Goal: Task Accomplishment & Management: Complete application form

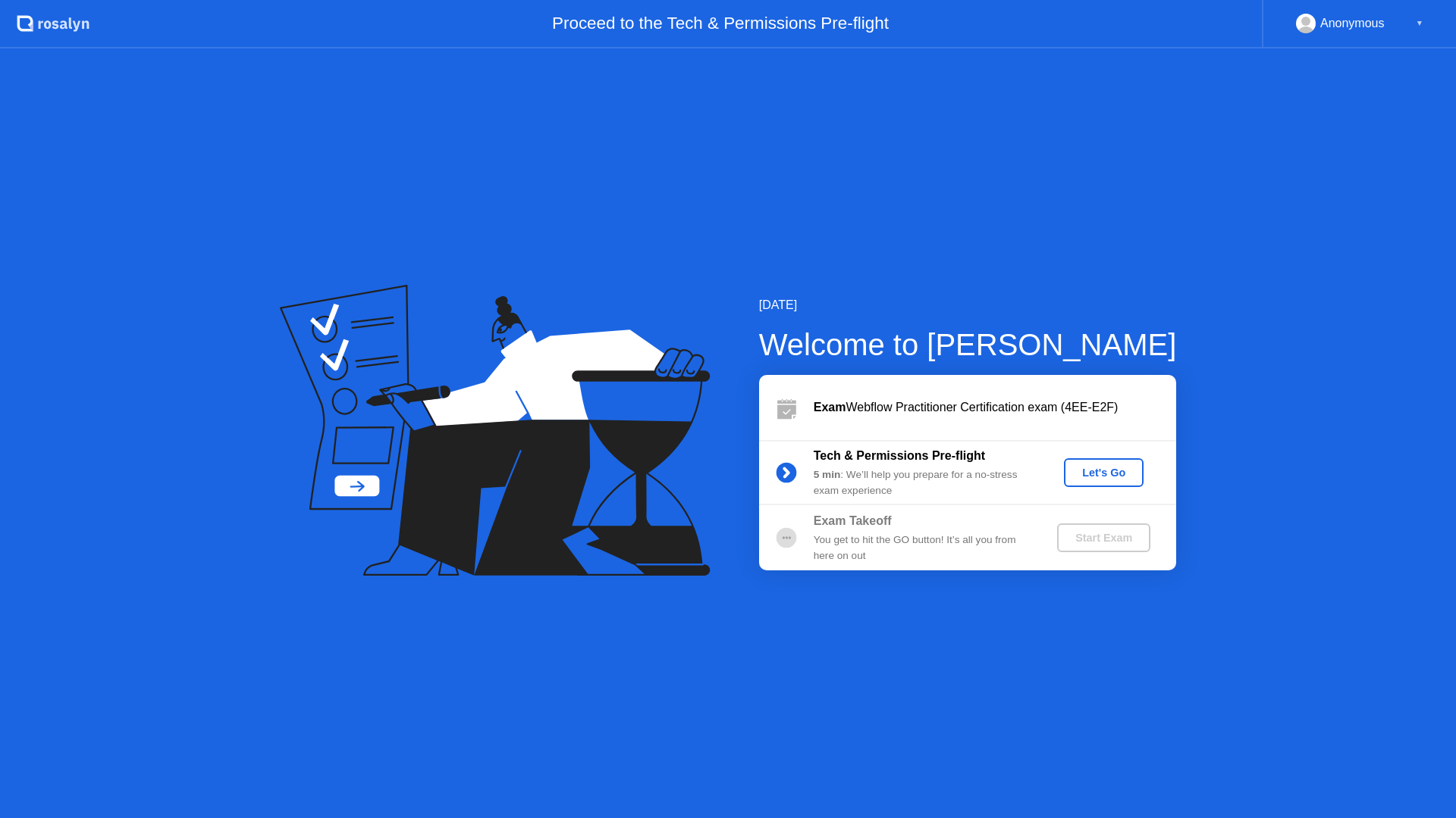
click at [1101, 470] on div "Let's Go" at bounding box center [1103, 473] width 68 height 12
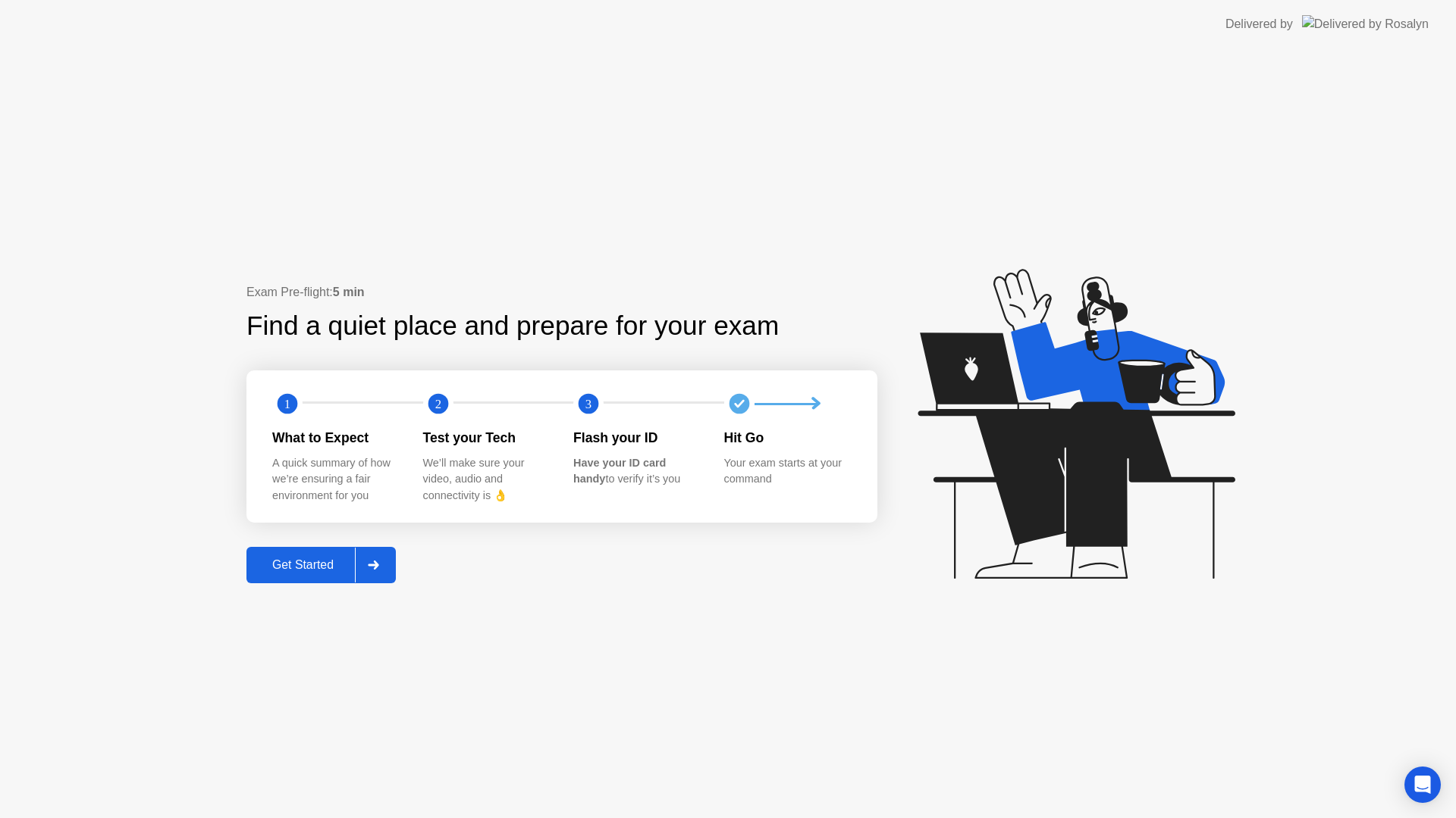
click at [319, 564] on div "Get Started" at bounding box center [303, 566] width 104 height 14
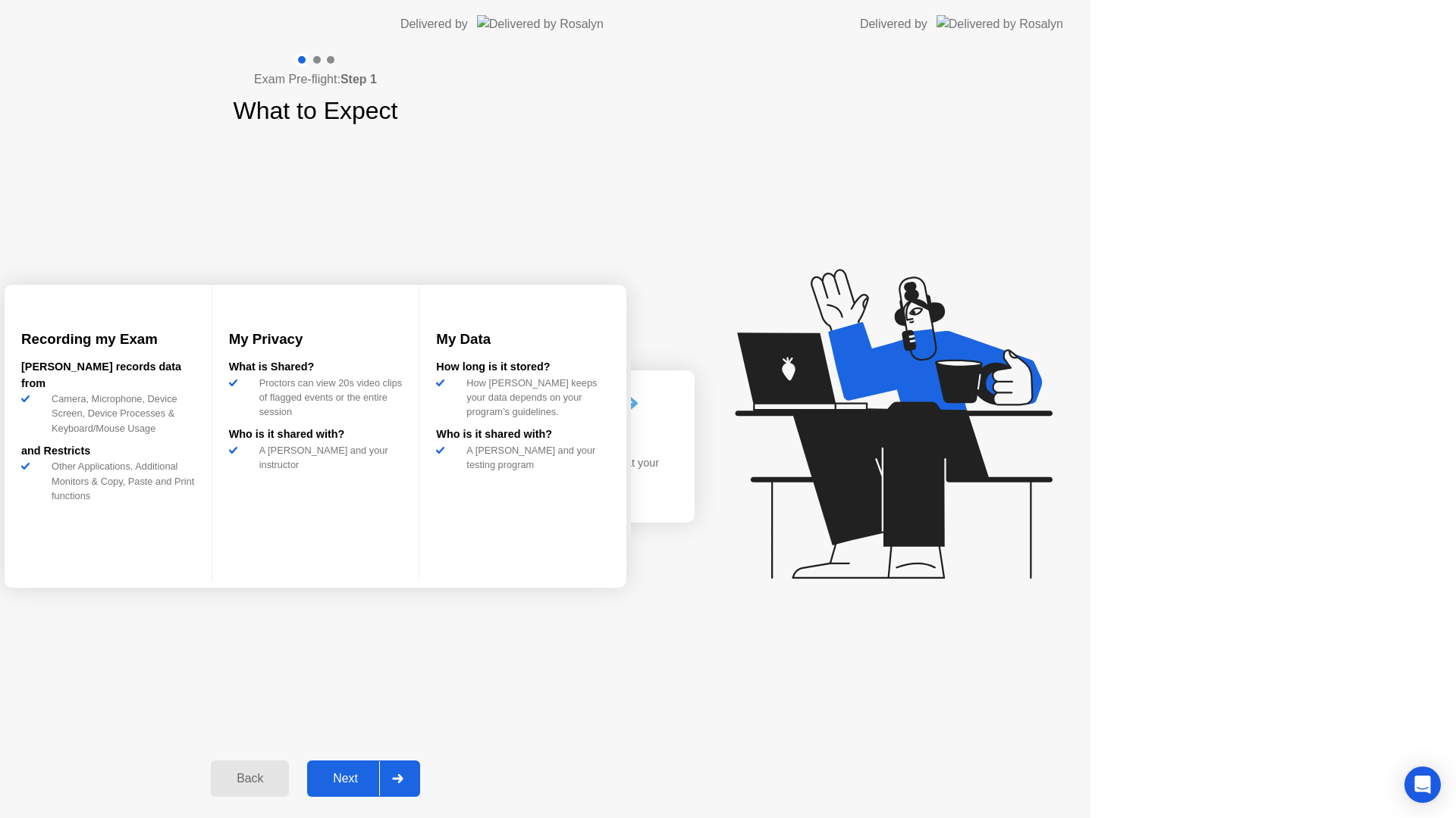
click at [330, 565] on div "Exam Pre-flight: Step 1 What to Expect Recording my Exam [PERSON_NAME] records …" at bounding box center [315, 434] width 631 height 770
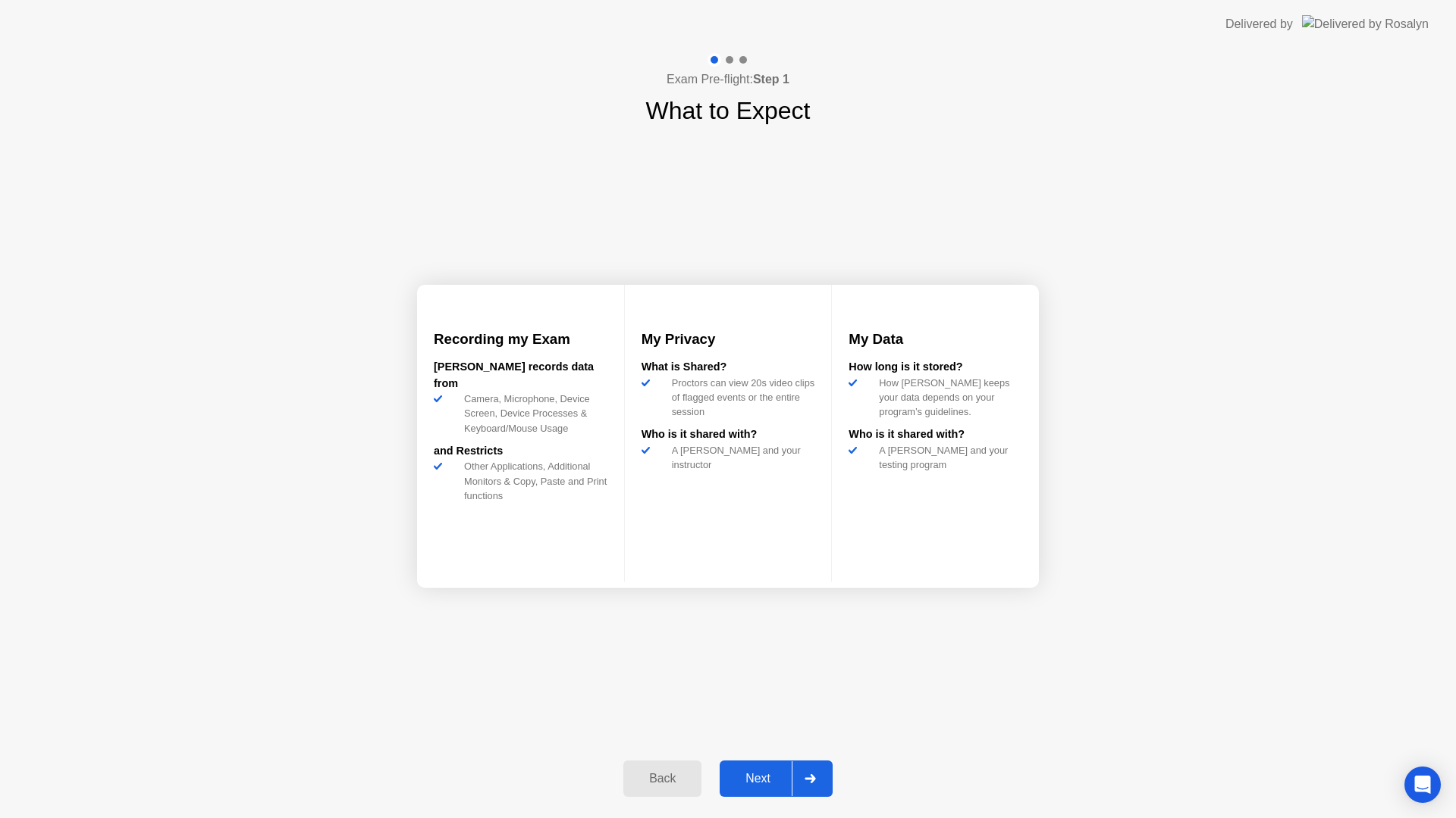
click at [756, 776] on div "Next" at bounding box center [758, 779] width 68 height 14
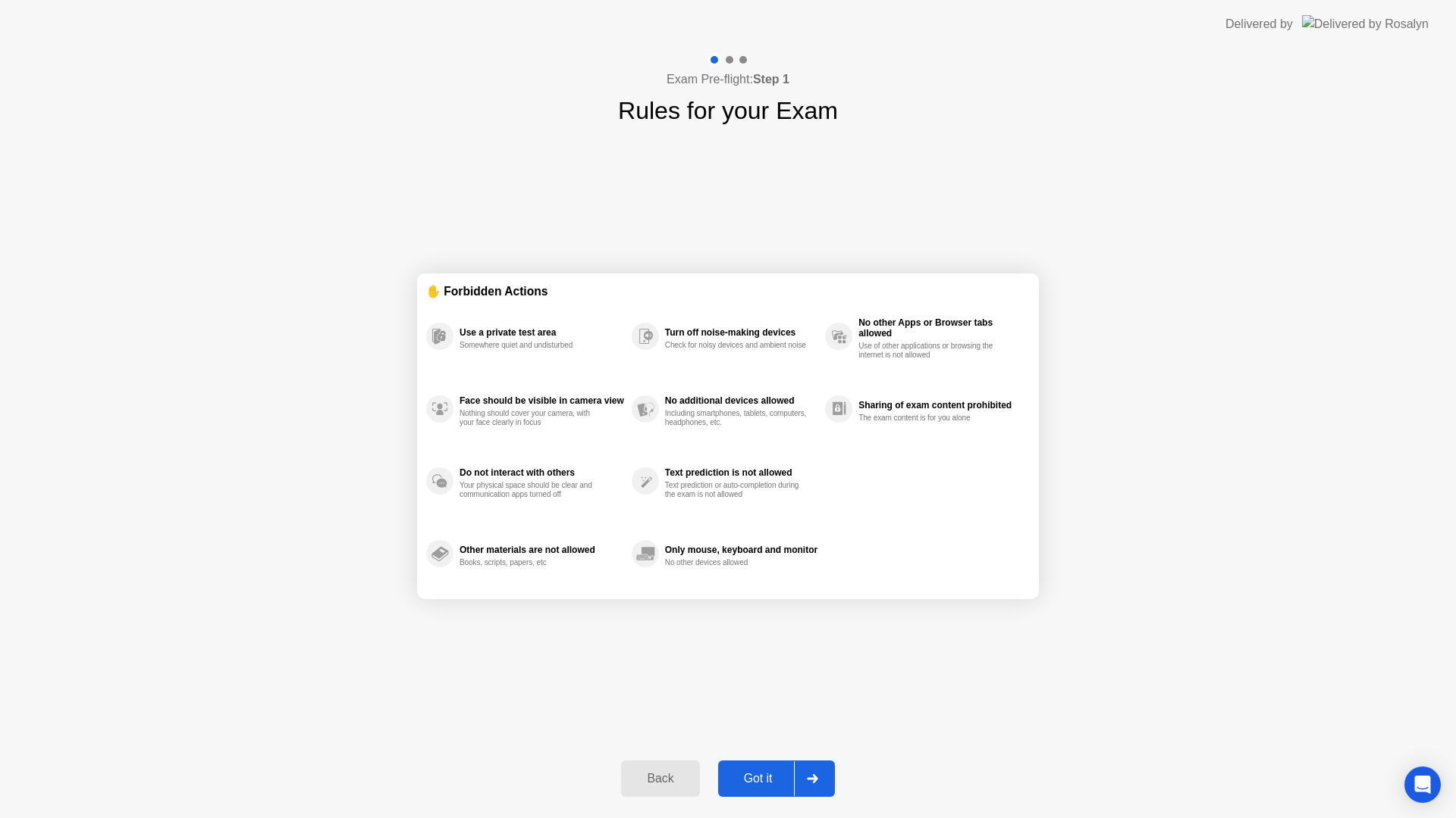
click at [759, 782] on div "Got it" at bounding box center [759, 779] width 72 height 14
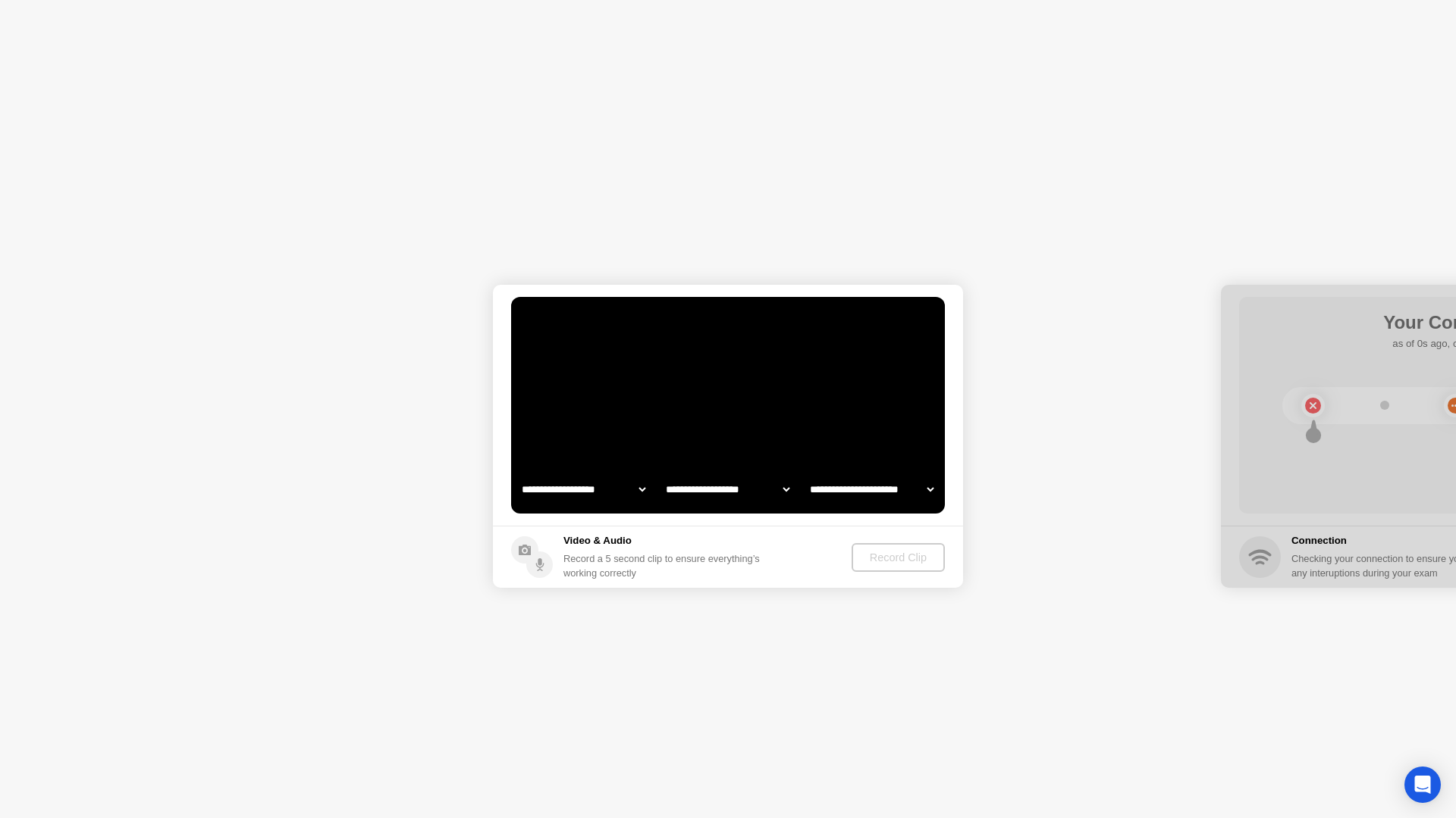
select select "**********"
select select "*******"
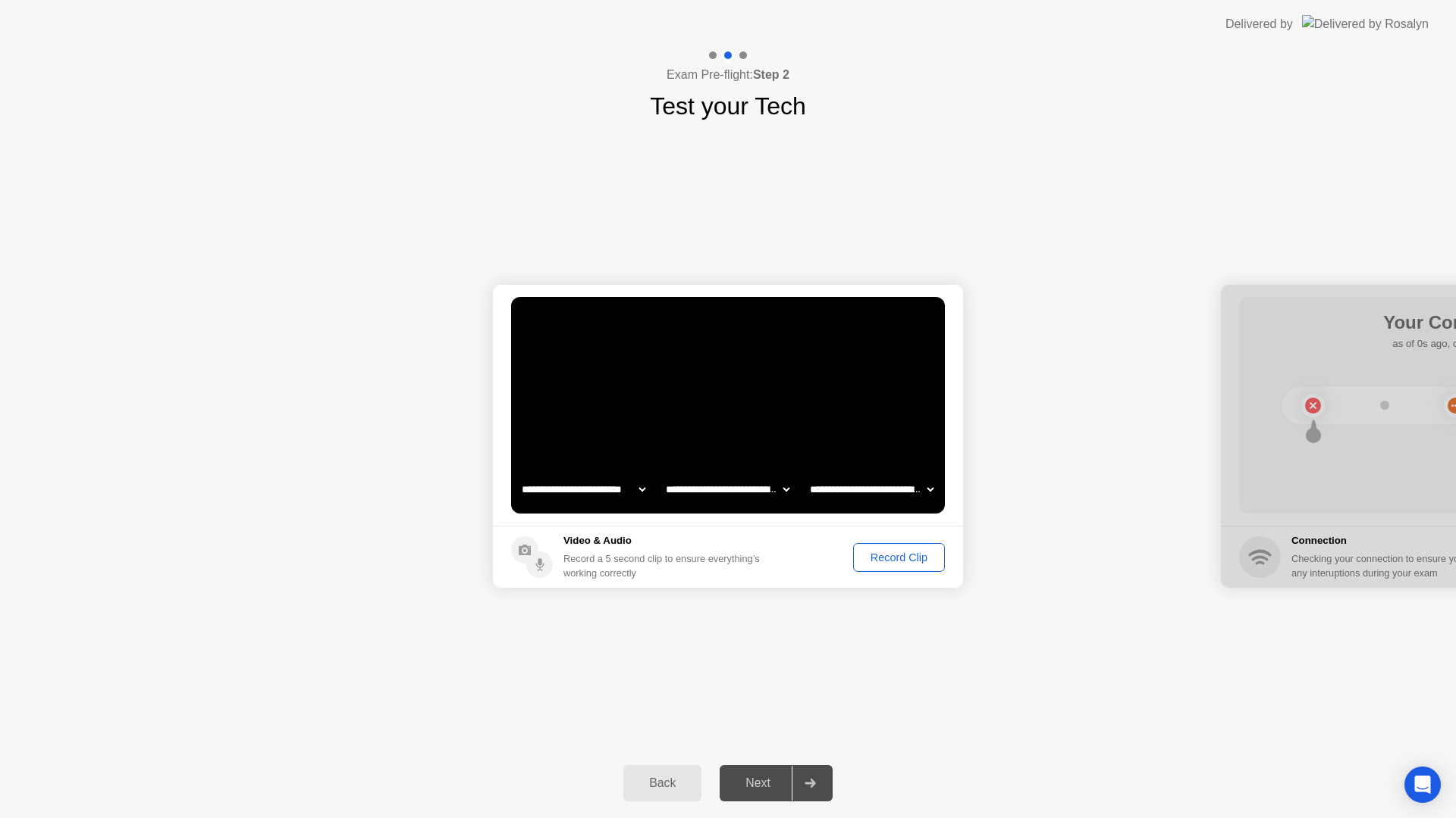
click at [907, 558] on div "Record Clip" at bounding box center [899, 558] width 81 height 12
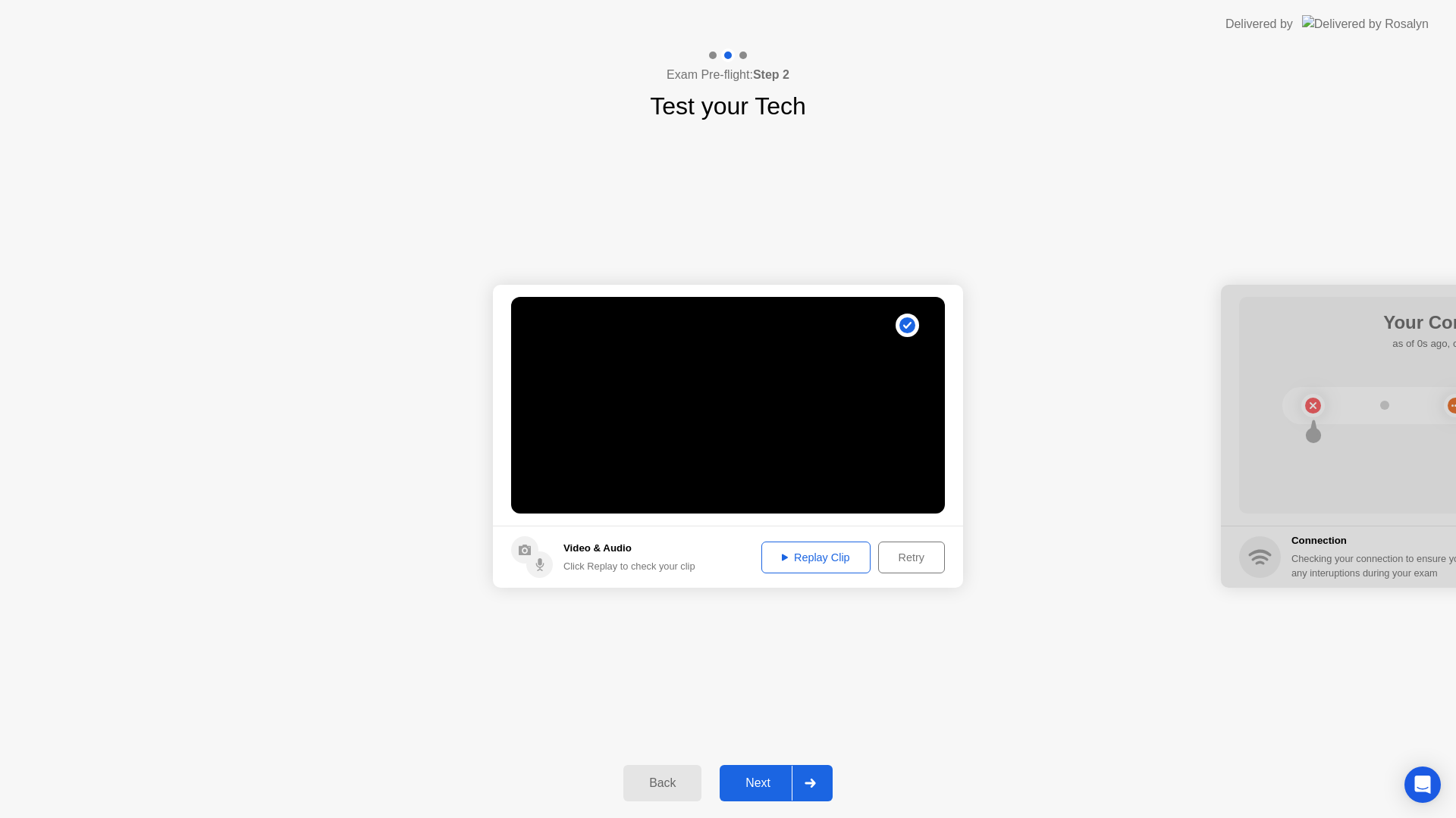
click at [805, 554] on div "Replay Clip" at bounding box center [815, 558] width 98 height 12
click at [756, 776] on div "Next" at bounding box center [758, 783] width 68 height 14
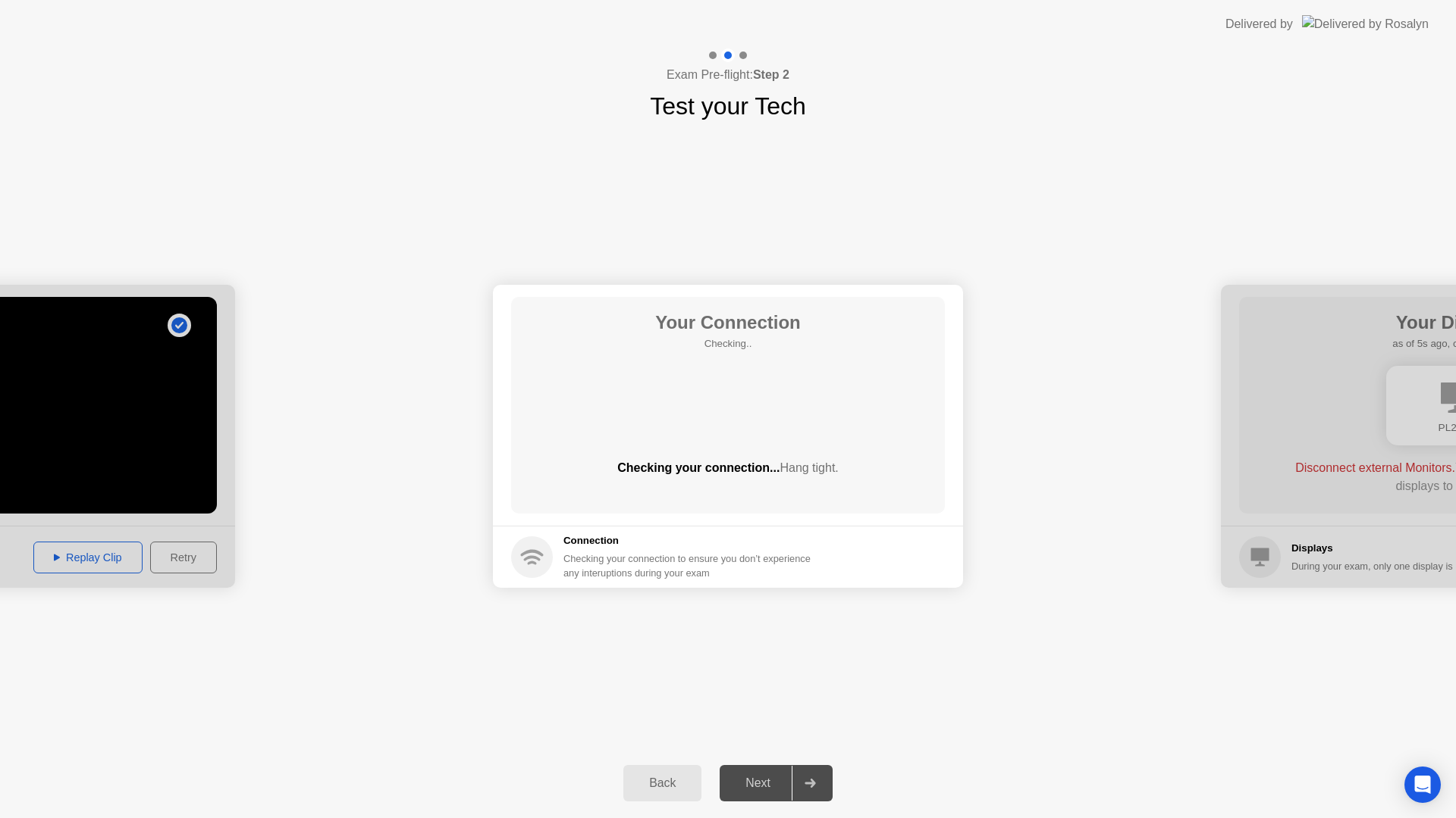
click at [760, 776] on div "Next" at bounding box center [758, 783] width 68 height 14
click at [763, 783] on div "Next" at bounding box center [758, 783] width 68 height 14
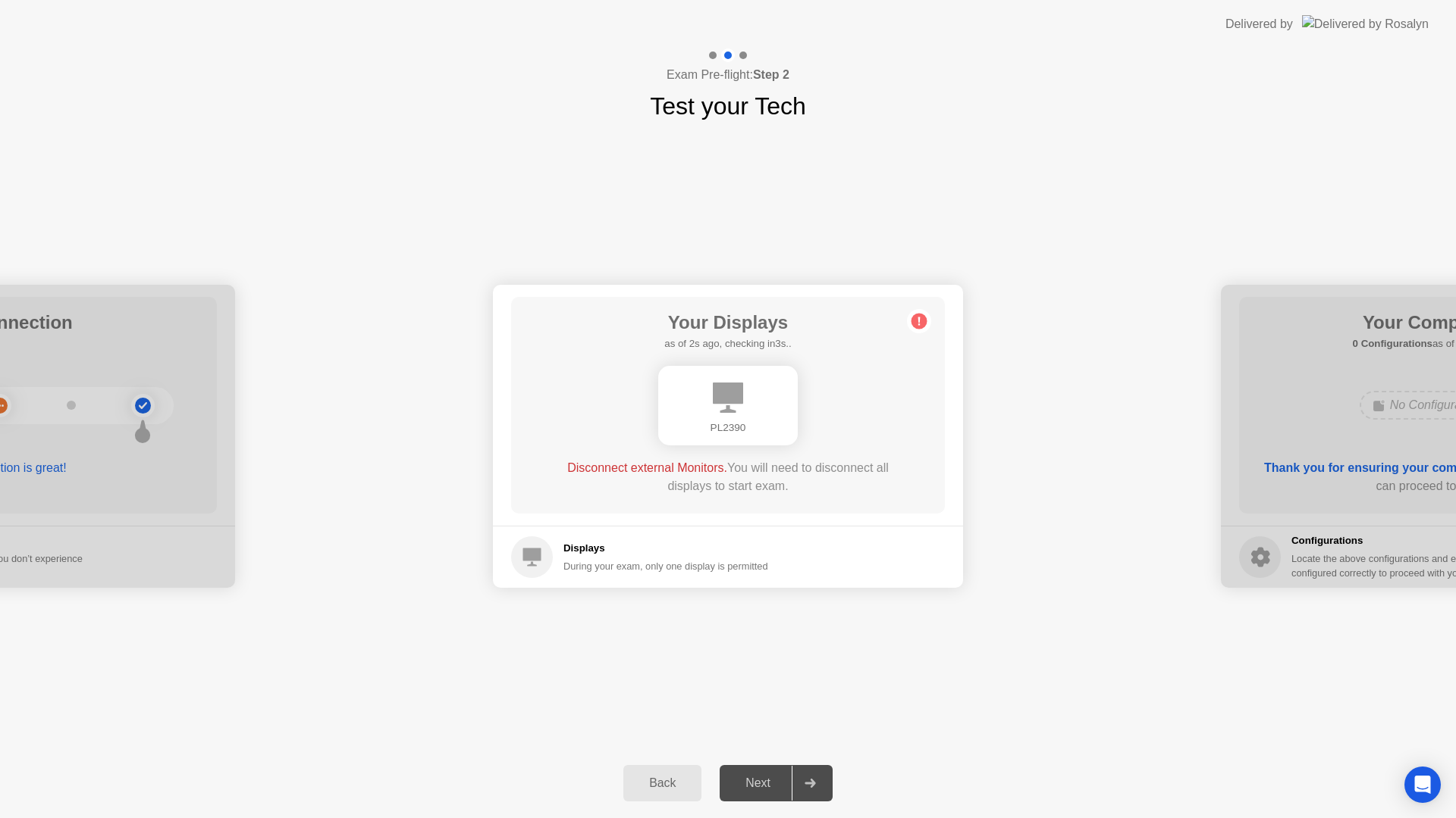
click at [763, 783] on div "Next" at bounding box center [758, 783] width 68 height 14
click at [768, 786] on div "Next" at bounding box center [758, 783] width 68 height 14
click at [719, 418] on div "PL2390" at bounding box center [728, 406] width 139 height 79
click at [674, 466] on span "Disconnect external Monitors." at bounding box center [647, 468] width 160 height 13
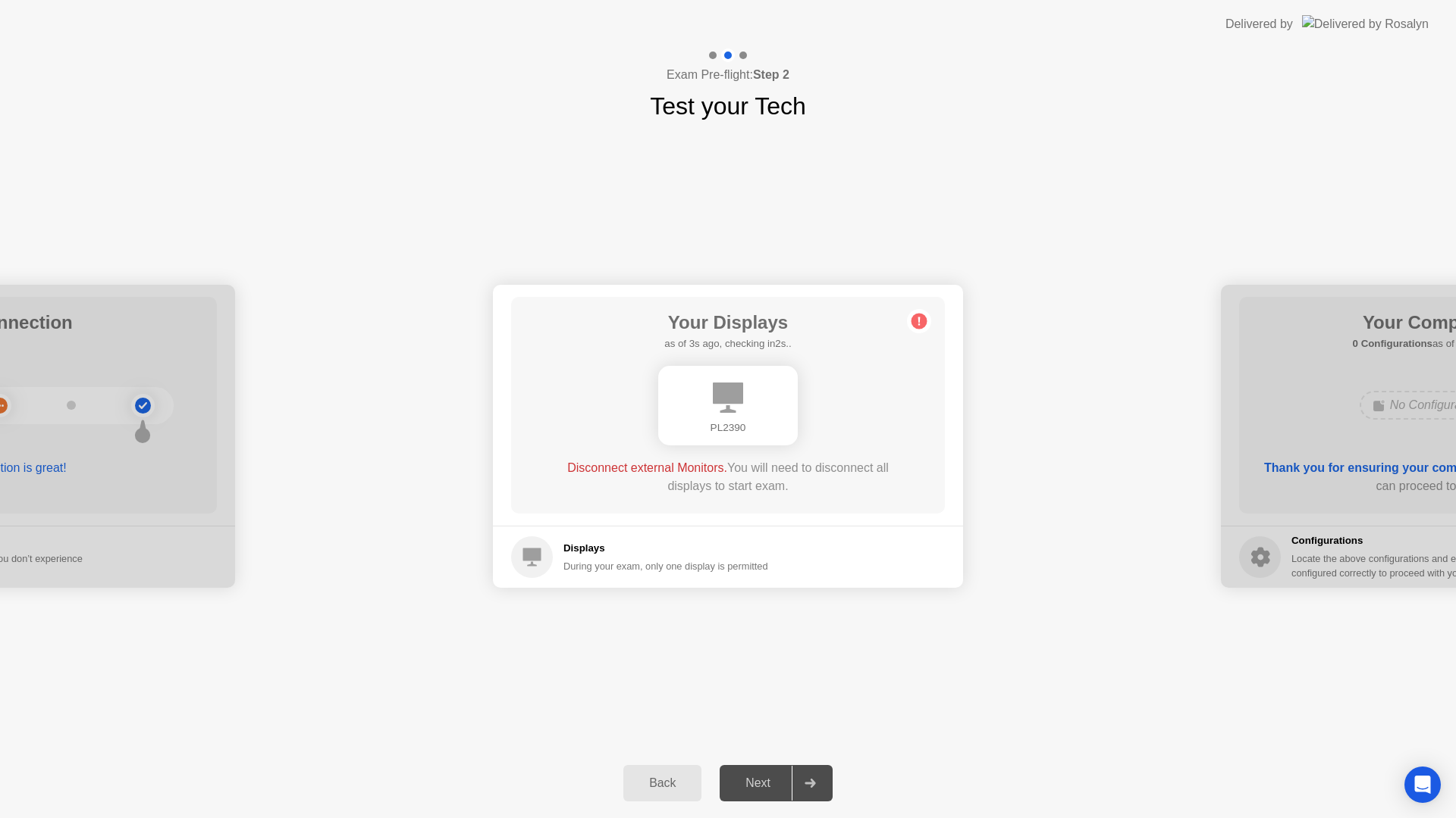
click at [674, 466] on span "Disconnect external Monitors." at bounding box center [647, 468] width 160 height 13
click at [693, 474] on span "Disconnect external Monitors." at bounding box center [647, 468] width 160 height 13
click at [871, 469] on div "Disconnect external Monitors. You will need to disconnect all displays to start…" at bounding box center [728, 477] width 348 height 37
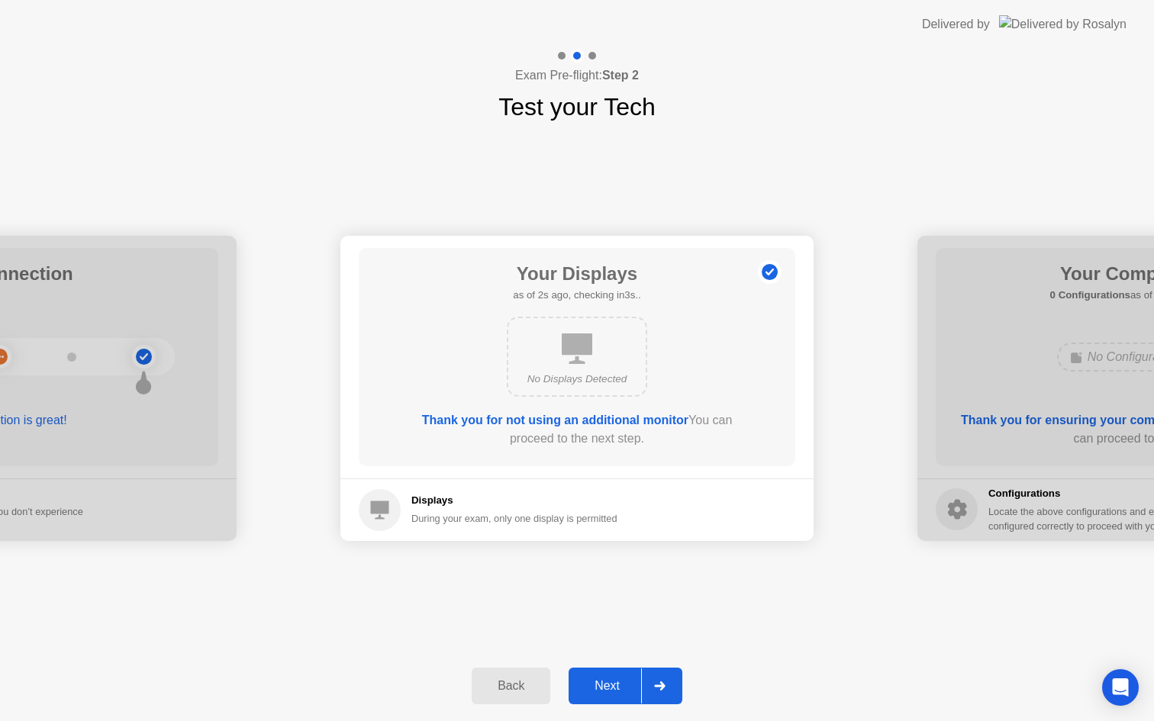
click at [545, 374] on div "No Displays Detected" at bounding box center [577, 379] width 113 height 15
click at [605, 679] on div "Next" at bounding box center [607, 686] width 68 height 14
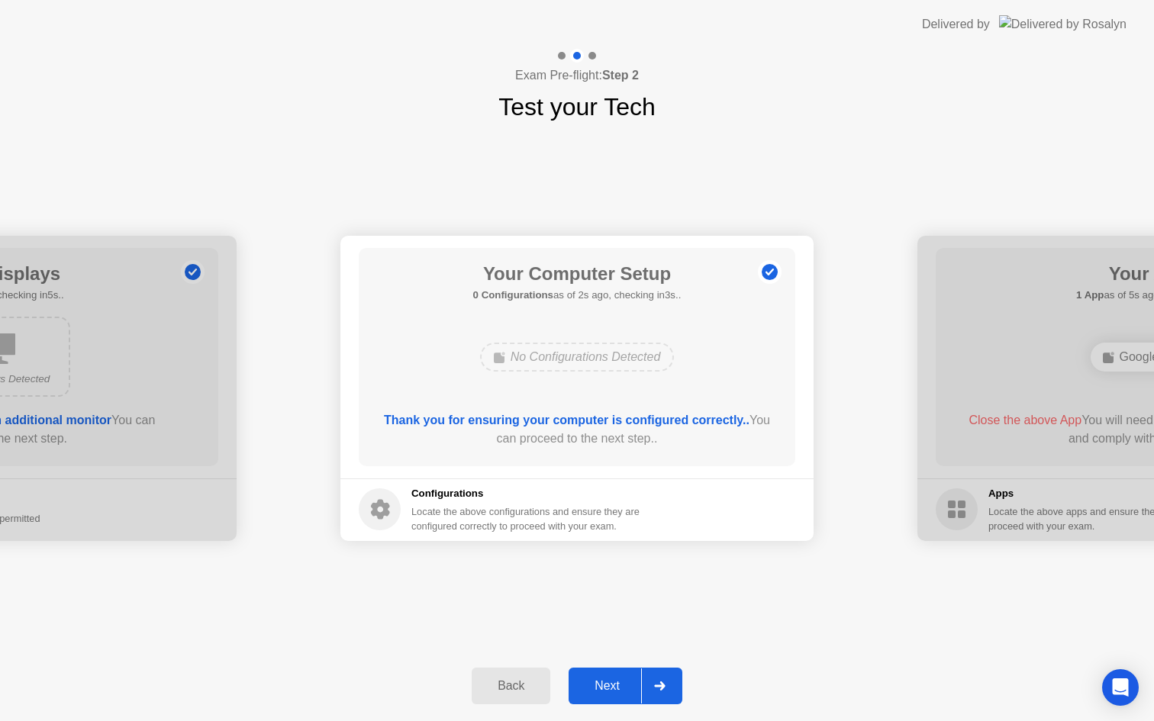
click at [609, 680] on div "Next" at bounding box center [607, 686] width 68 height 14
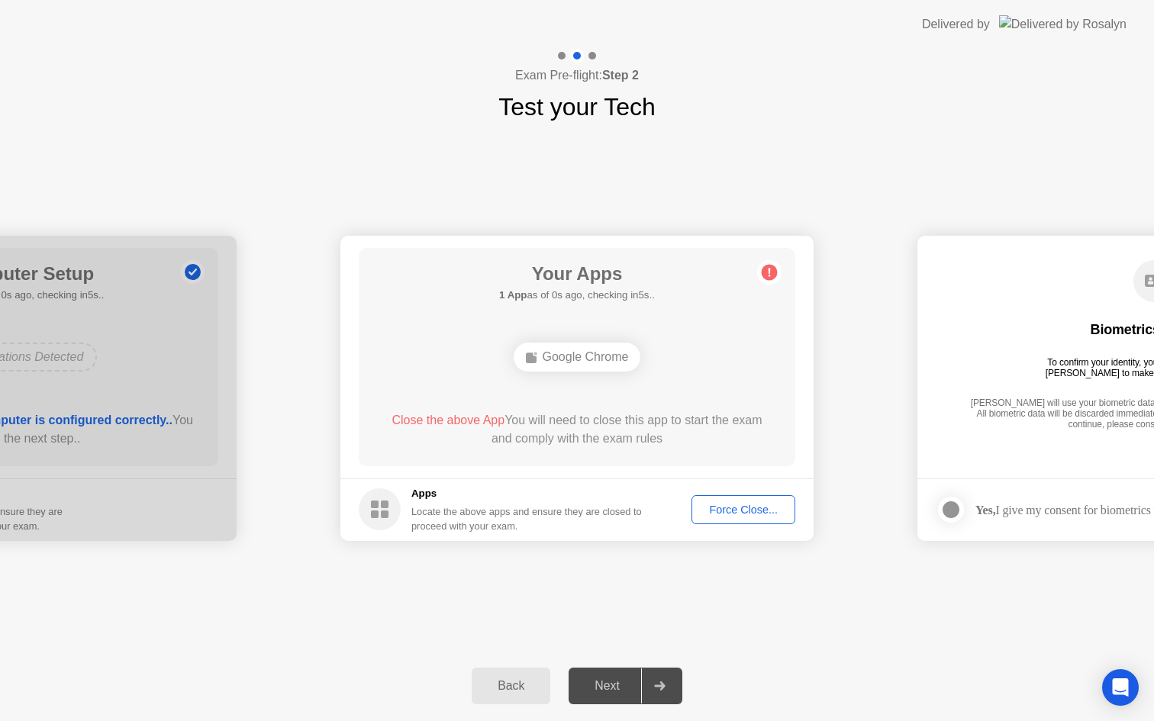
click at [721, 505] on div "Force Close..." at bounding box center [743, 510] width 93 height 12
click at [721, 508] on div "Force Close..." at bounding box center [743, 510] width 93 height 12
click at [615, 688] on div "Next" at bounding box center [607, 686] width 68 height 14
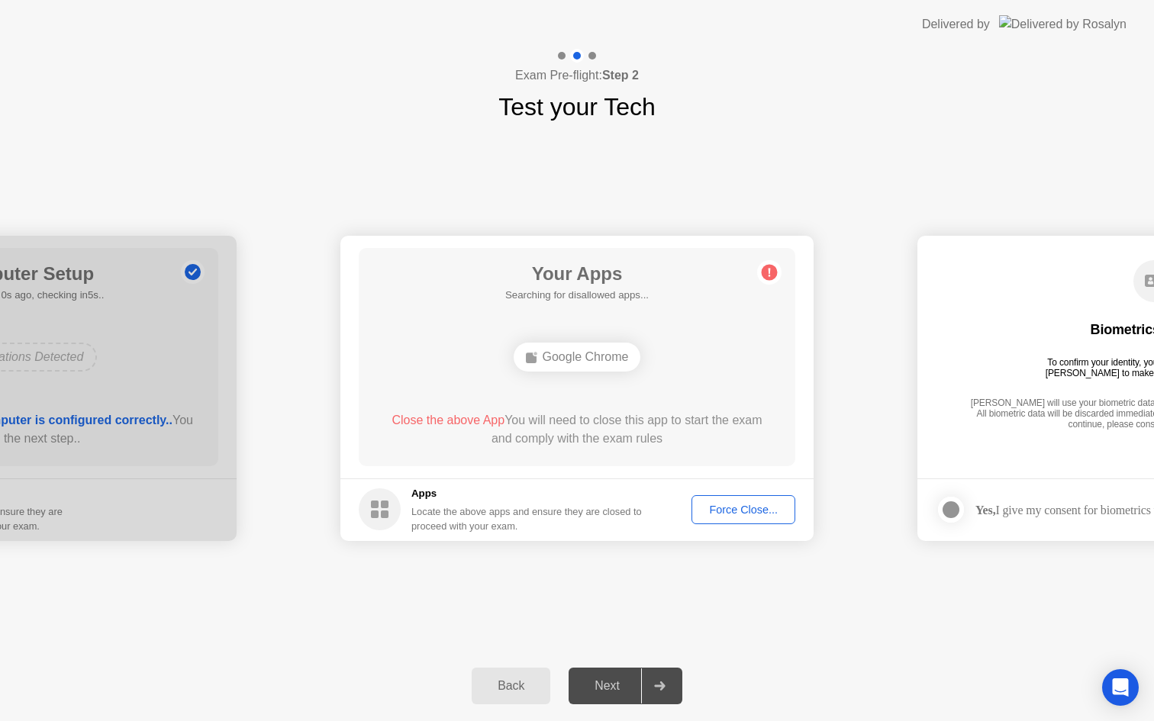
click at [657, 685] on icon at bounding box center [659, 686] width 11 height 9
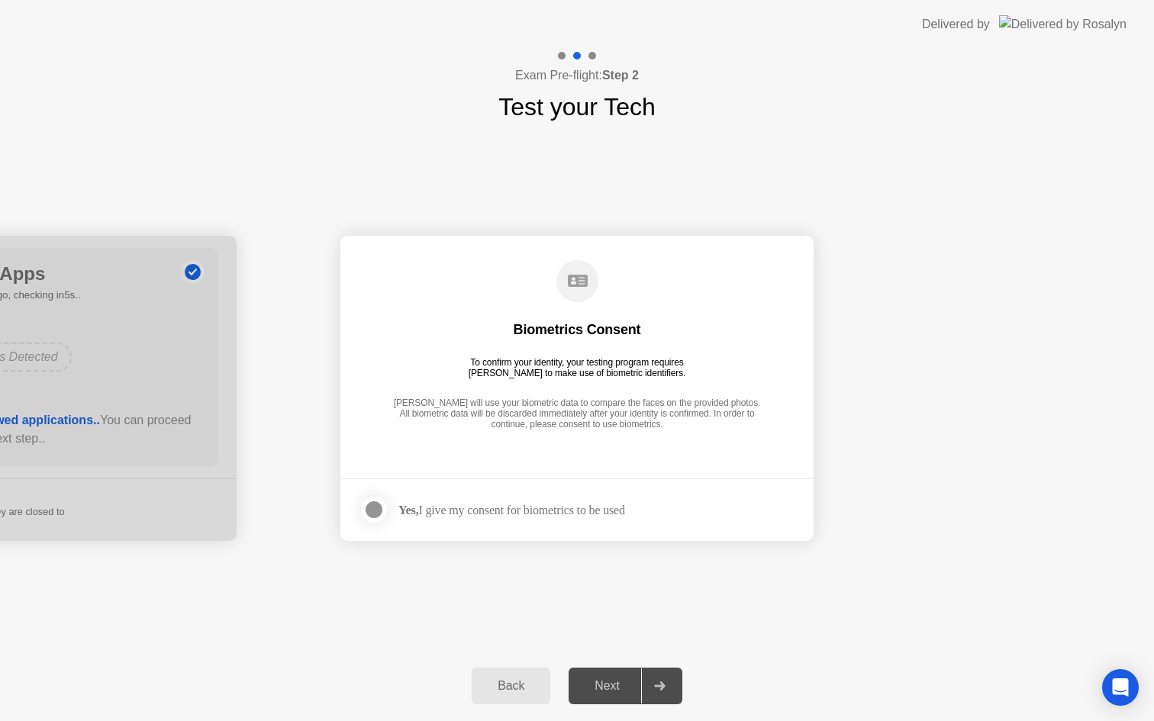
click at [657, 685] on icon at bounding box center [659, 686] width 11 height 9
click at [534, 504] on div "Yes, I give my consent for biometrics to be used" at bounding box center [511, 510] width 227 height 15
click at [373, 514] on div at bounding box center [374, 510] width 18 height 18
click at [657, 688] on icon at bounding box center [659, 686] width 11 height 9
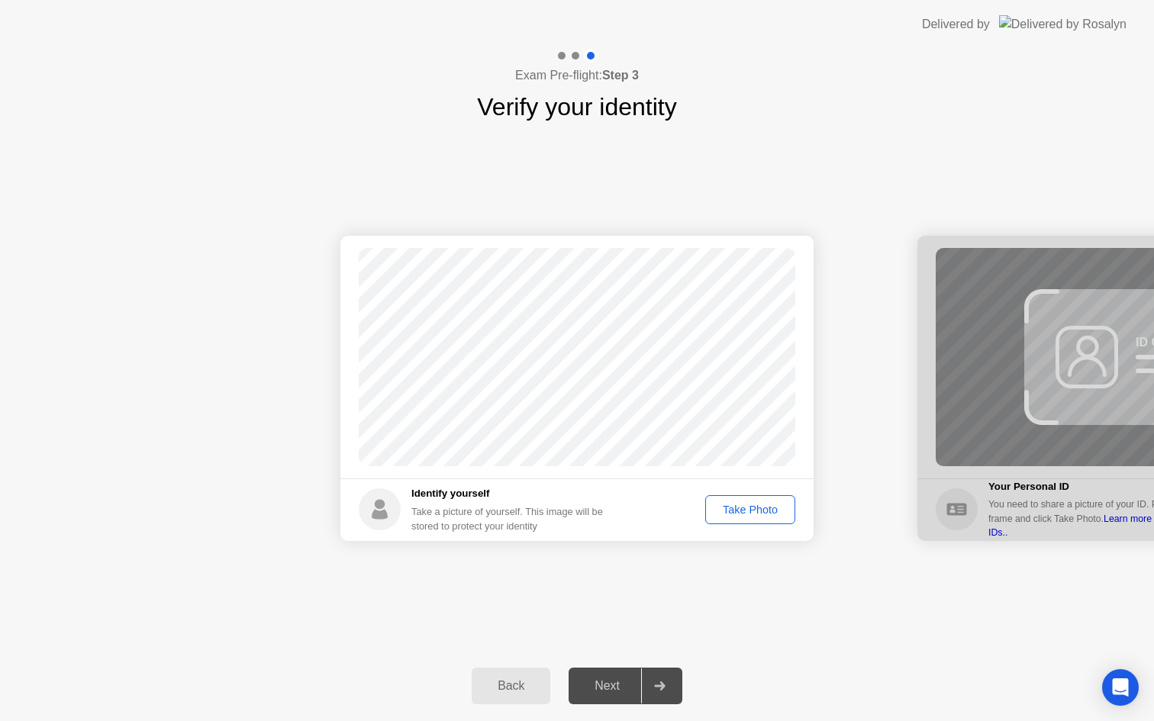
click at [743, 512] on div "Take Photo" at bounding box center [750, 510] width 79 height 12
click at [763, 508] on div "Retake" at bounding box center [761, 510] width 60 height 12
click at [749, 508] on div "Take Photo" at bounding box center [750, 510] width 79 height 12
click at [656, 693] on div at bounding box center [659, 686] width 37 height 35
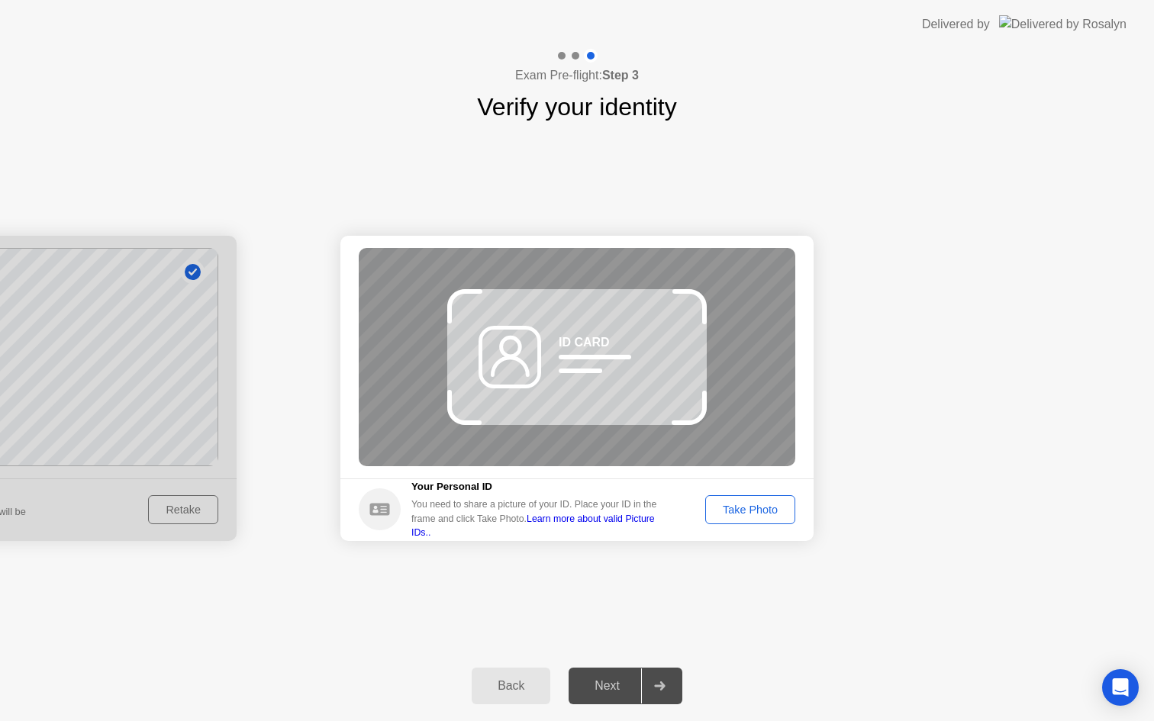
click at [730, 508] on div "Take Photo" at bounding box center [750, 510] width 79 height 12
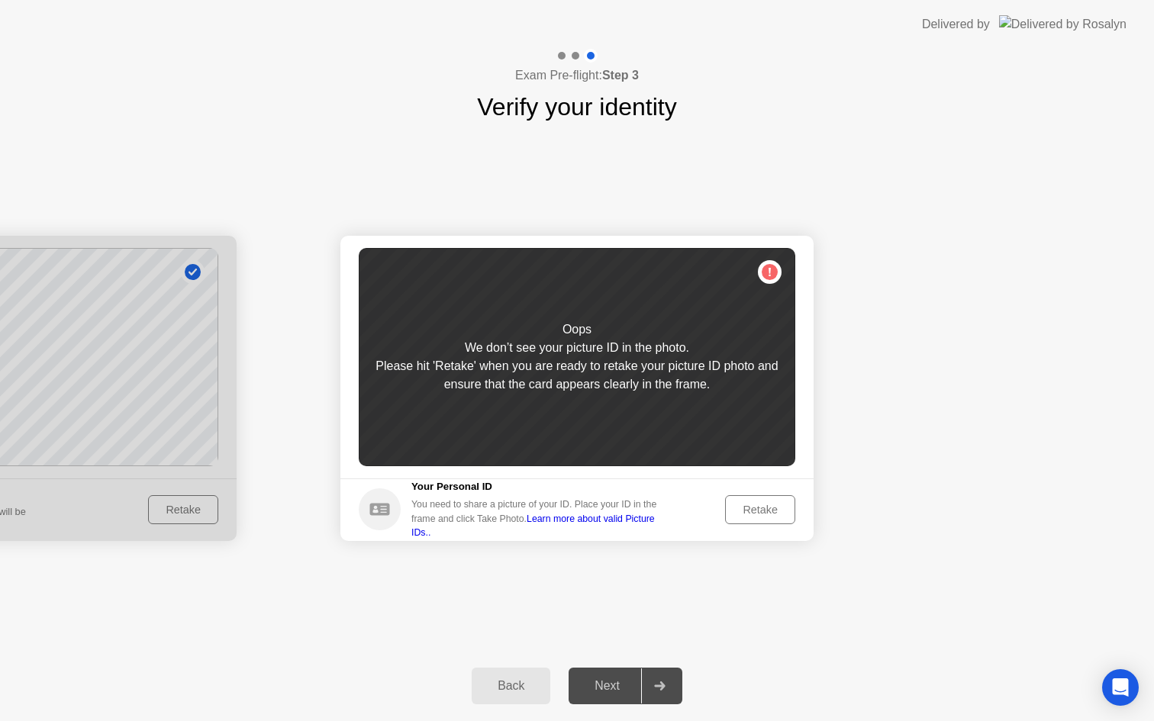
click at [745, 508] on div "Retake" at bounding box center [761, 510] width 60 height 12
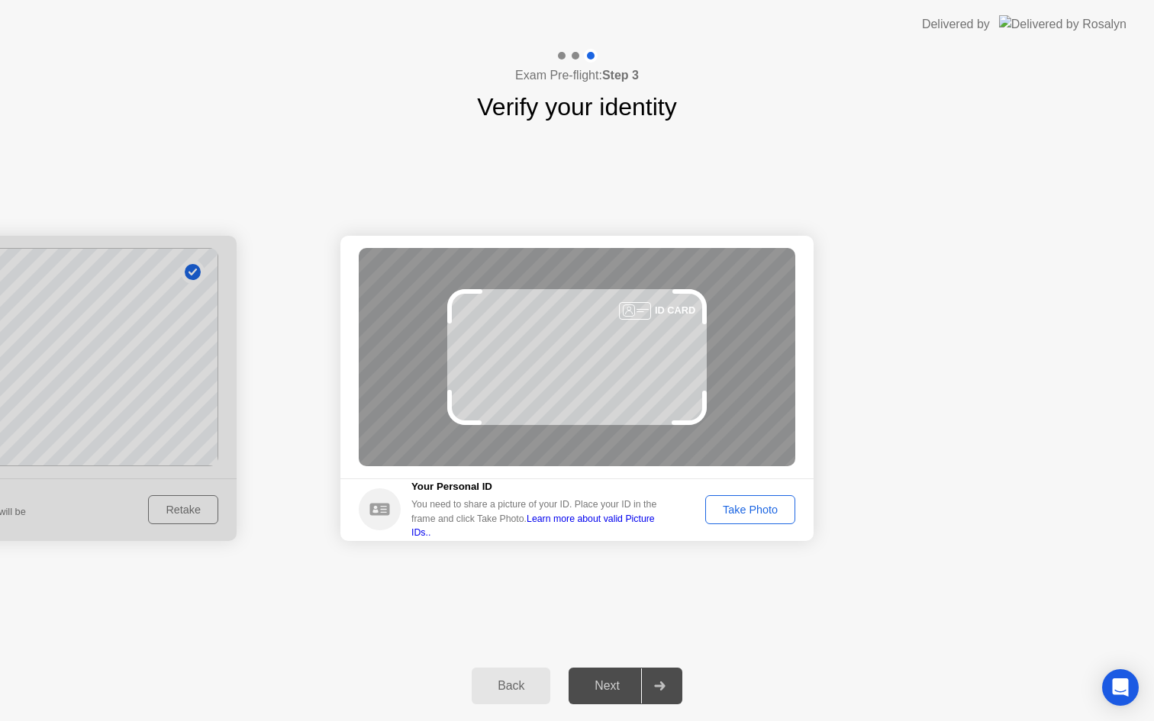
click at [642, 309] on div at bounding box center [635, 311] width 32 height 18
click at [737, 507] on div "Take Photo" at bounding box center [750, 510] width 79 height 12
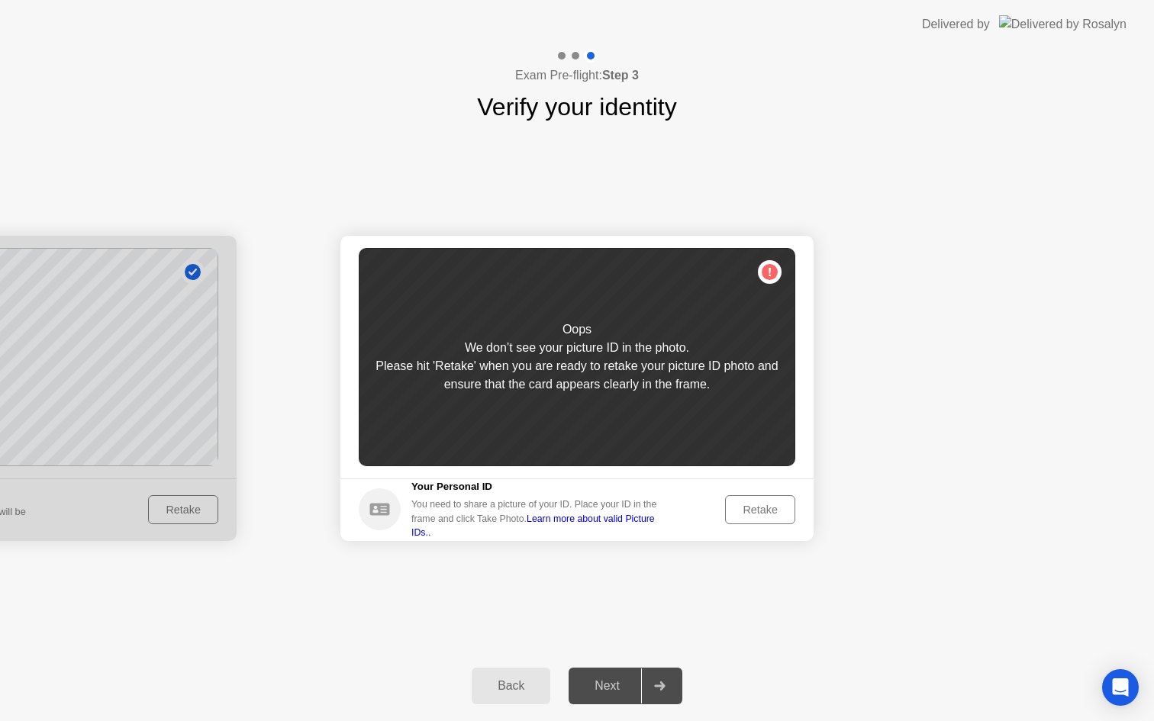
click at [753, 508] on div "Retake" at bounding box center [761, 510] width 60 height 12
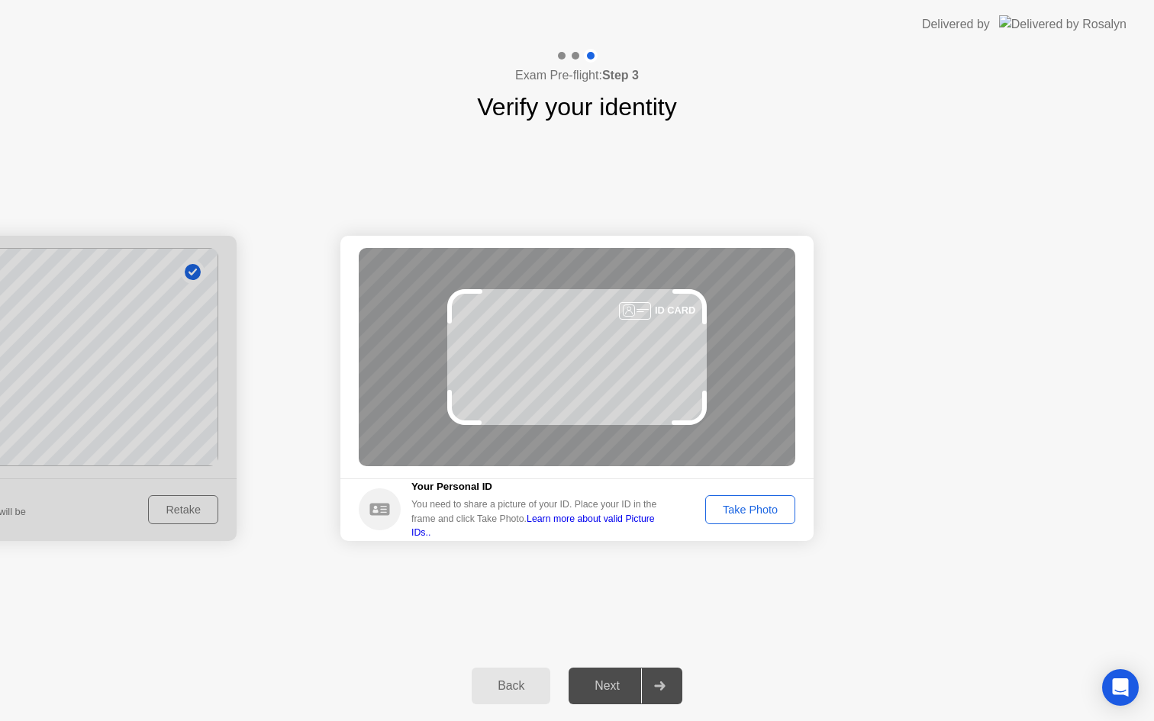
click at [653, 303] on div "ID CARD" at bounding box center [577, 357] width 437 height 218
click at [667, 307] on div "ID CARD" at bounding box center [675, 310] width 40 height 15
click at [734, 516] on div "Take Photo" at bounding box center [750, 510] width 79 height 12
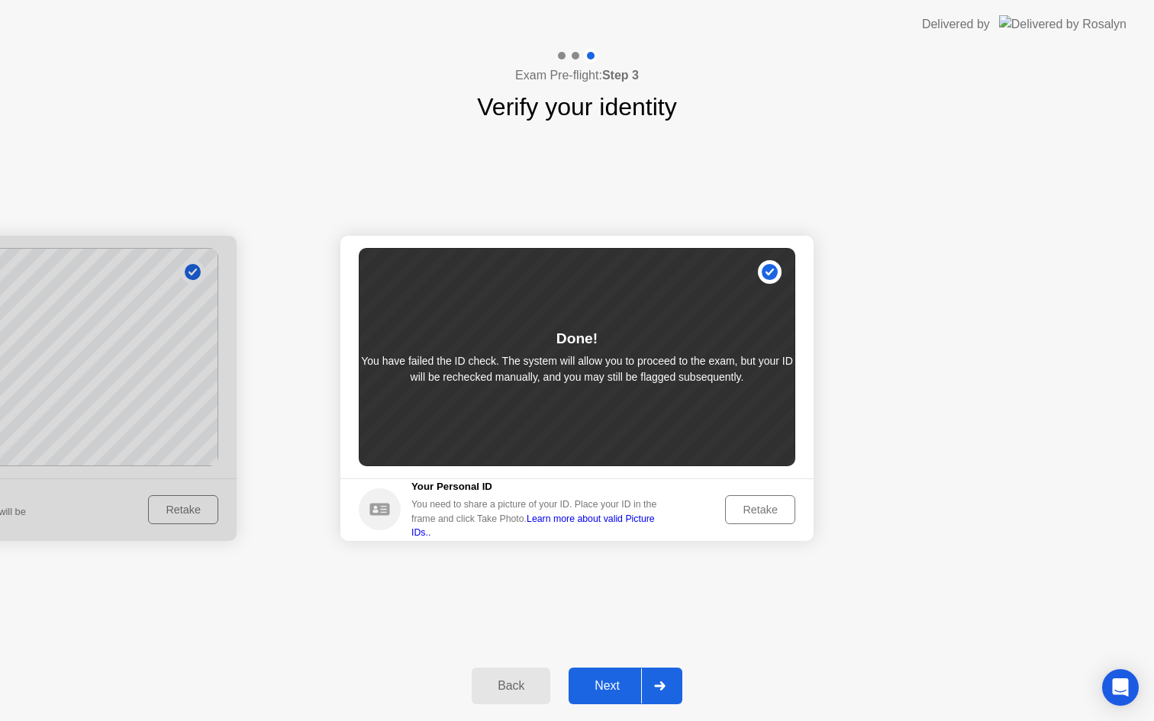
click at [611, 681] on div "Next" at bounding box center [607, 686] width 68 height 14
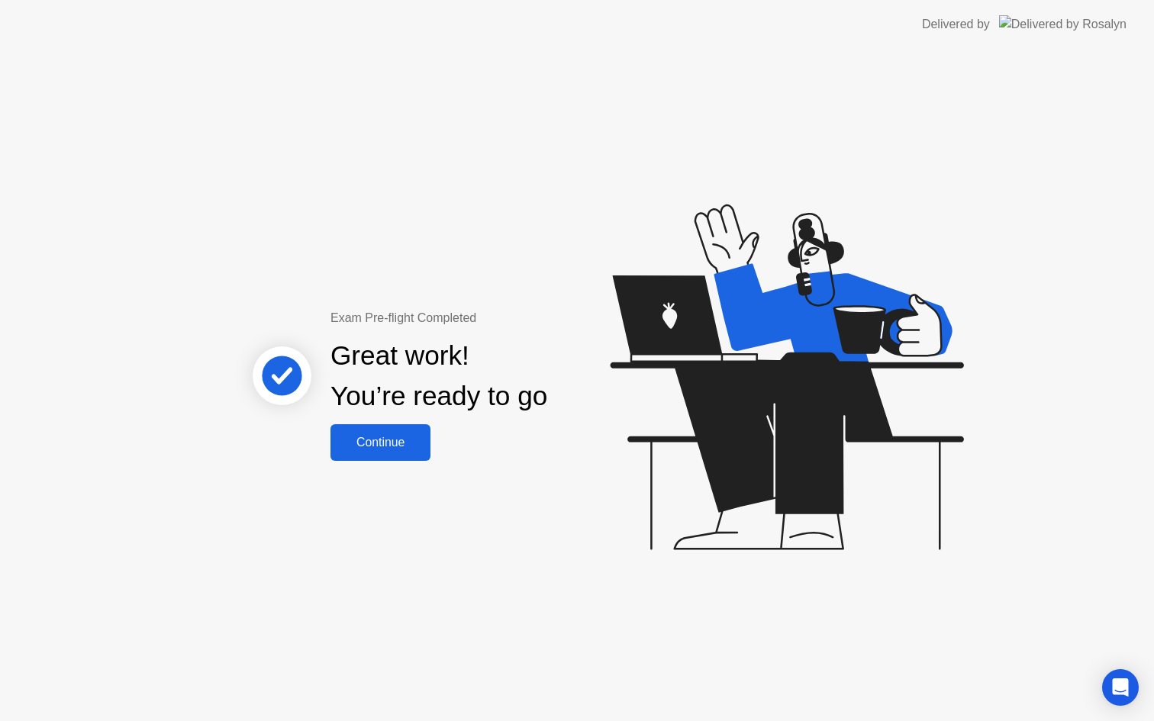
click at [379, 437] on div "Continue" at bounding box center [380, 443] width 91 height 14
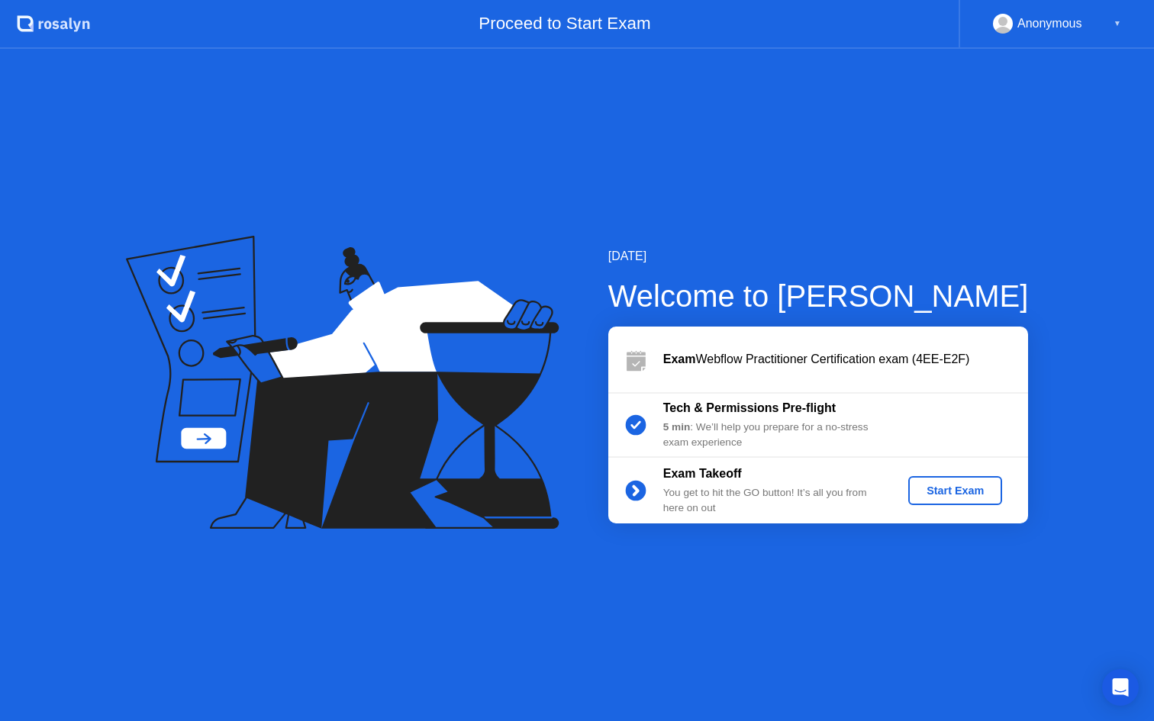
click at [966, 492] on div "Start Exam" at bounding box center [956, 491] width 82 height 12
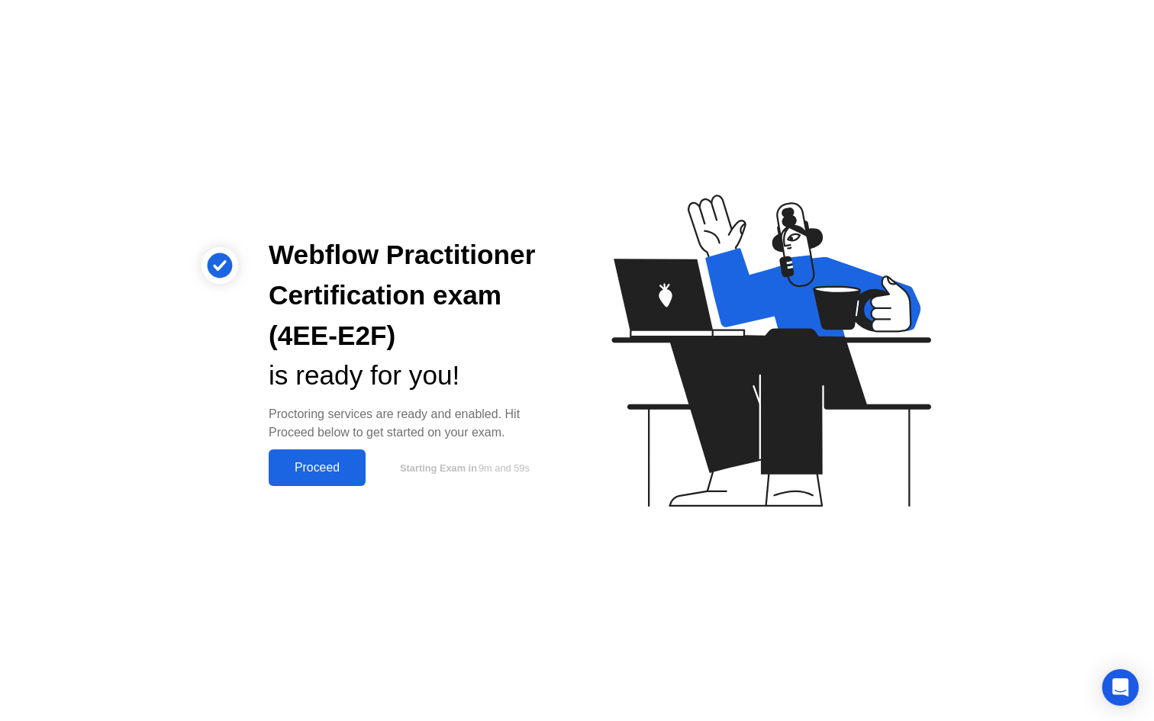
click at [321, 467] on div "Proceed" at bounding box center [317, 468] width 88 height 14
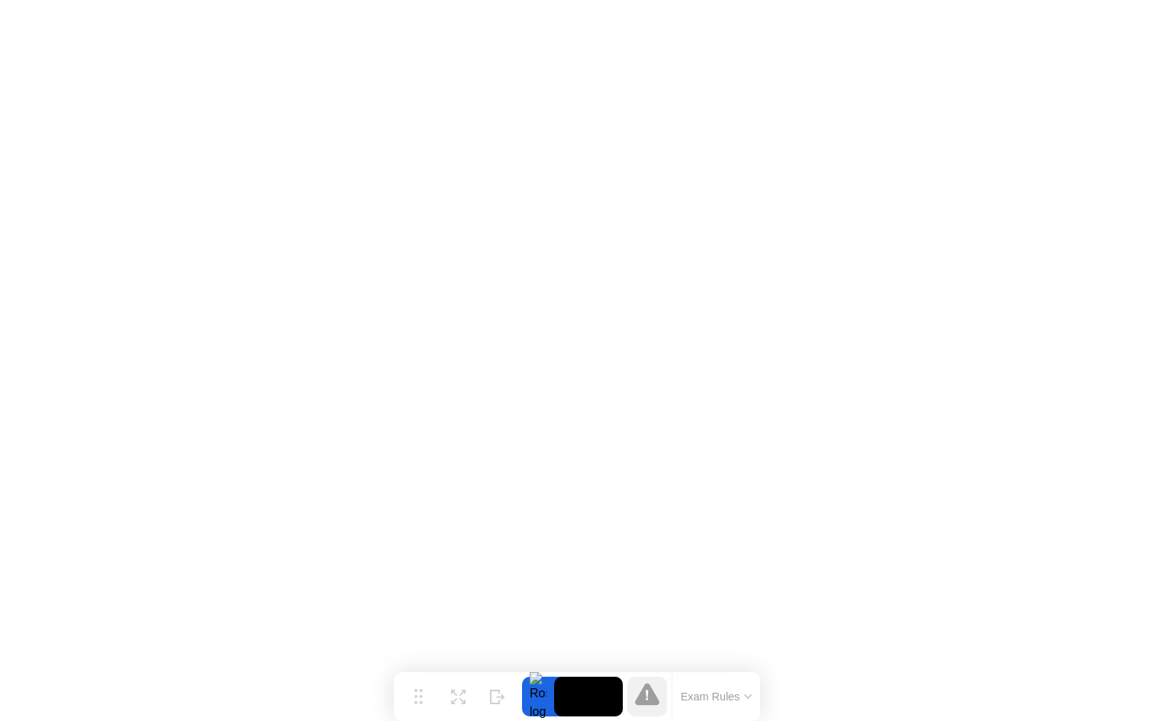
click at [643, 699] on icon at bounding box center [647, 694] width 24 height 22
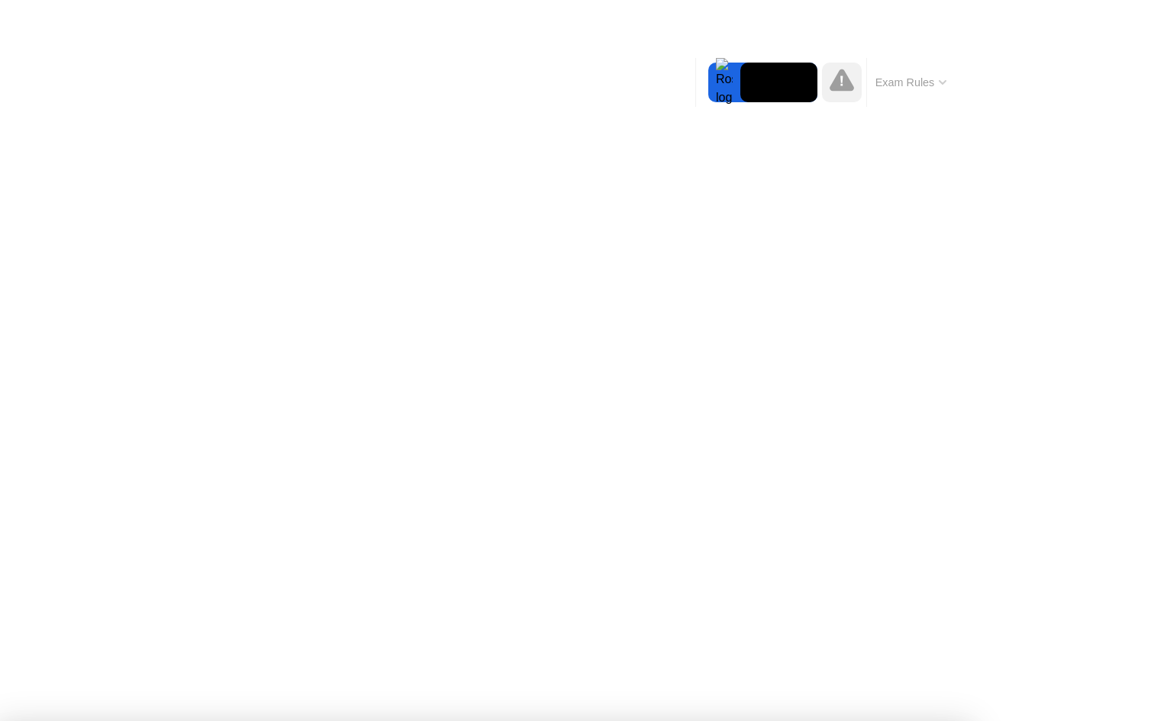
click at [729, 78] on div at bounding box center [724, 83] width 32 height 40
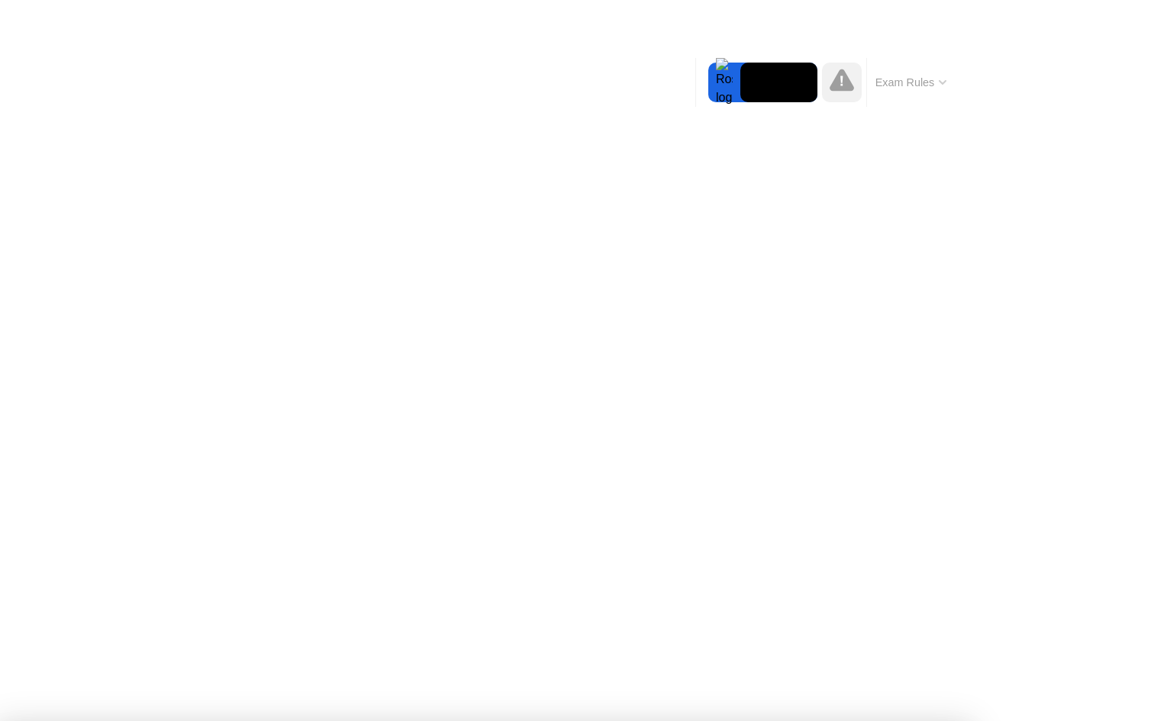
click at [769, 87] on video at bounding box center [778, 83] width 77 height 40
click at [842, 90] on icon at bounding box center [842, 80] width 24 height 22
